Goal: Transaction & Acquisition: Purchase product/service

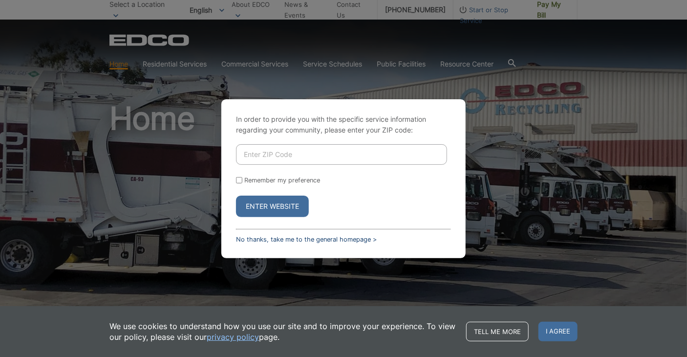
click at [339, 240] on link "No thanks, take me to the general homepage >" at bounding box center [306, 239] width 141 height 7
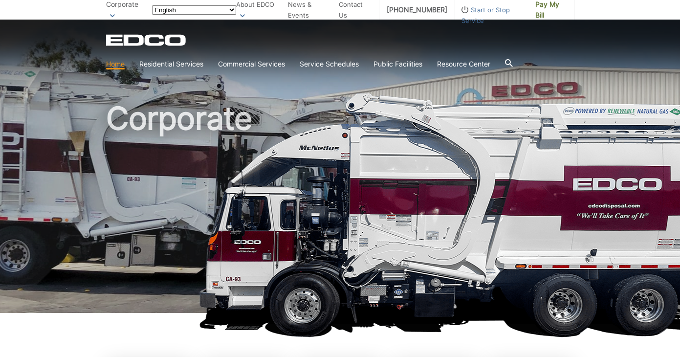
click at [537, 4] on span "Pay My Bill" at bounding box center [550, 9] width 31 height 21
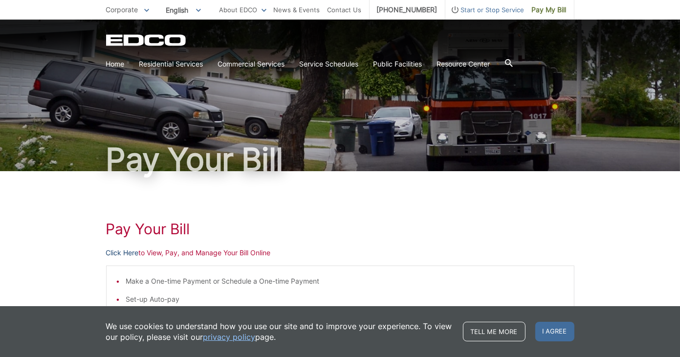
click at [126, 257] on link "Click Here" at bounding box center [122, 252] width 33 height 11
